Goal: Information Seeking & Learning: Learn about a topic

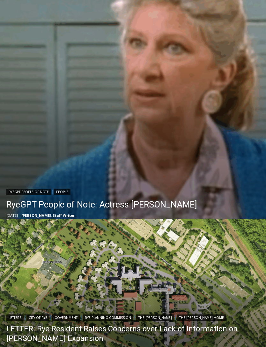
scroll to position [162, 0]
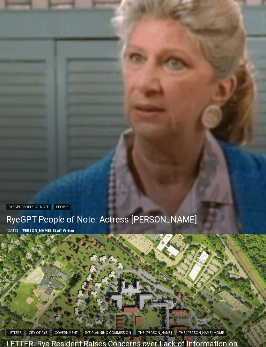
click at [165, 222] on link "RyeGPT People of Note: Actress Liz Sheridan" at bounding box center [101, 219] width 191 height 13
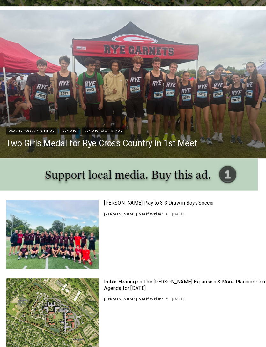
scroll to position [517, 0]
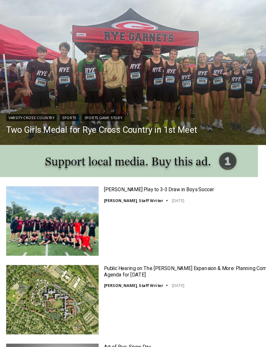
click at [36, 193] on img at bounding box center [47, 216] width 83 height 62
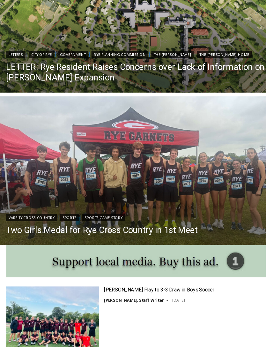
scroll to position [0, 0]
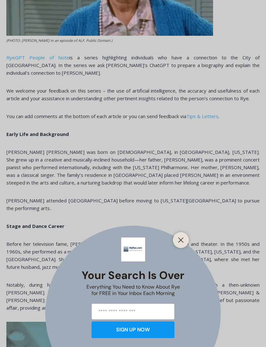
click at [182, 244] on button "Close" at bounding box center [181, 240] width 9 height 9
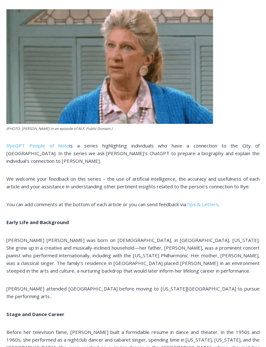
scroll to position [220, 0]
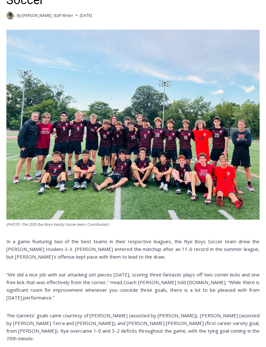
scroll to position [200, 0]
